Goal: Navigation & Orientation: Understand site structure

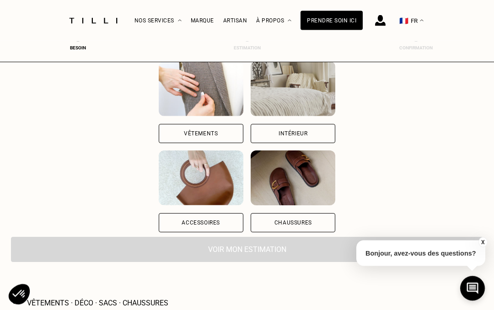
scroll to position [124, 0]
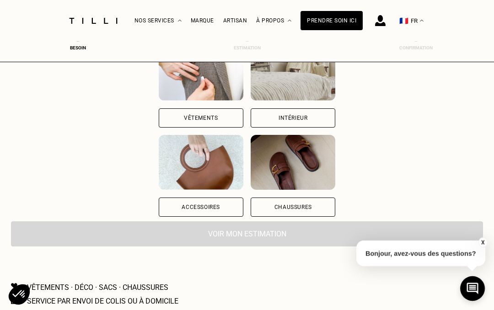
click at [317, 205] on div "Chaussures" at bounding box center [293, 207] width 85 height 19
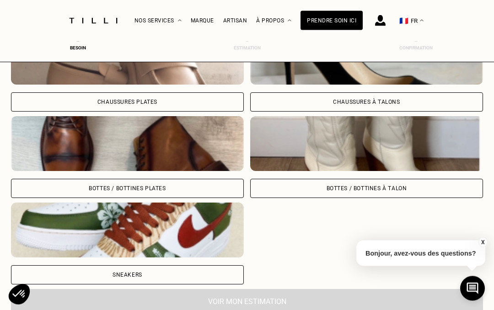
scroll to position [370, 0]
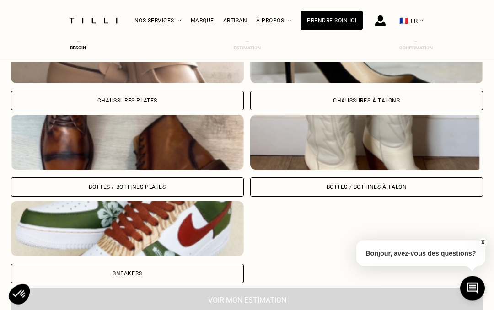
click at [306, 187] on div "Bottes / Bottines à talon" at bounding box center [366, 187] width 233 height 19
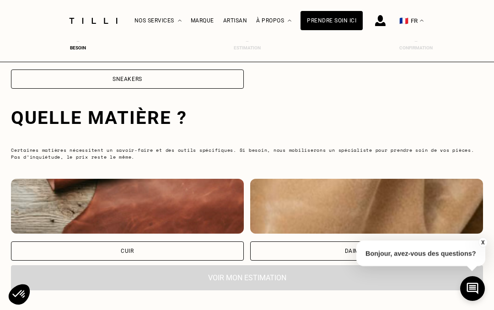
scroll to position [596, 0]
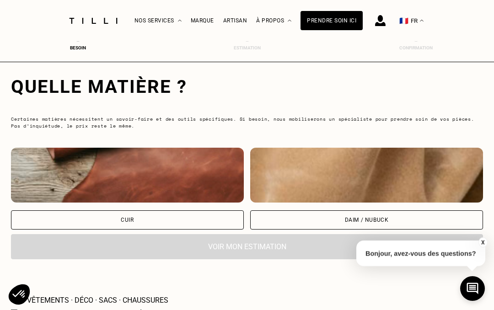
click at [307, 220] on div "Daim / Nubuck" at bounding box center [366, 219] width 233 height 19
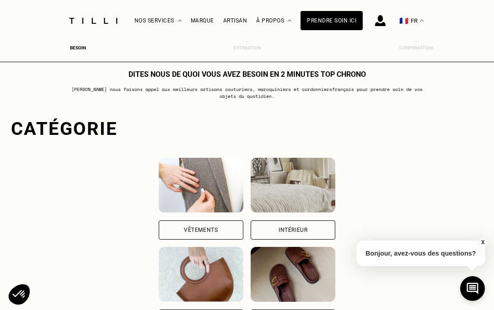
scroll to position [0, 0]
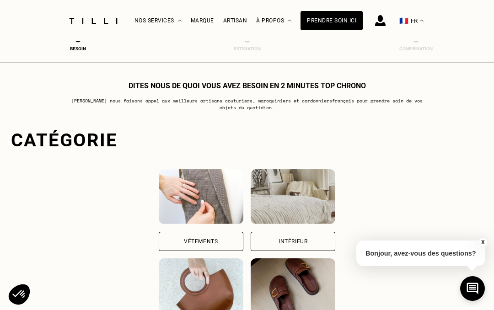
click at [238, 15] on div "Artisan" at bounding box center [235, 20] width 24 height 41
click at [235, 17] on div "Artisan" at bounding box center [235, 20] width 24 height 6
click at [236, 24] on div "Artisan" at bounding box center [235, 20] width 24 height 6
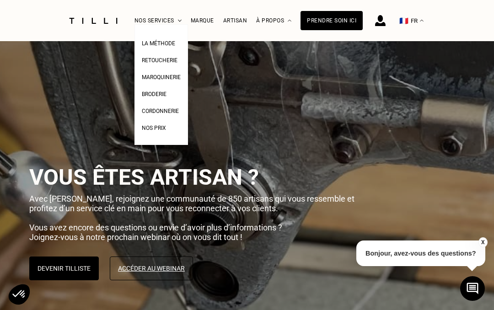
click at [152, 75] on span "Maroquinerie" at bounding box center [161, 77] width 39 height 6
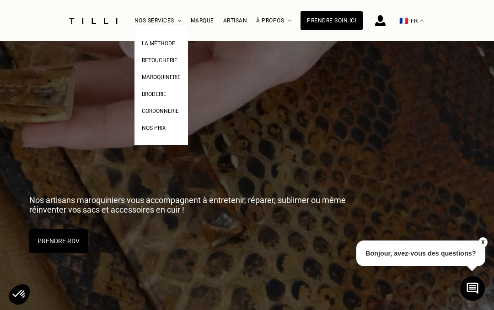
click at [155, 111] on span "Cordonnerie" at bounding box center [160, 111] width 37 height 6
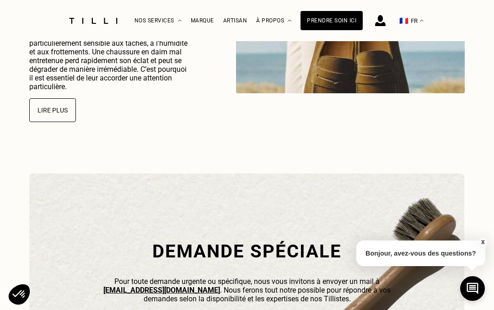
scroll to position [2259, 0]
